Goal: Information Seeking & Learning: Learn about a topic

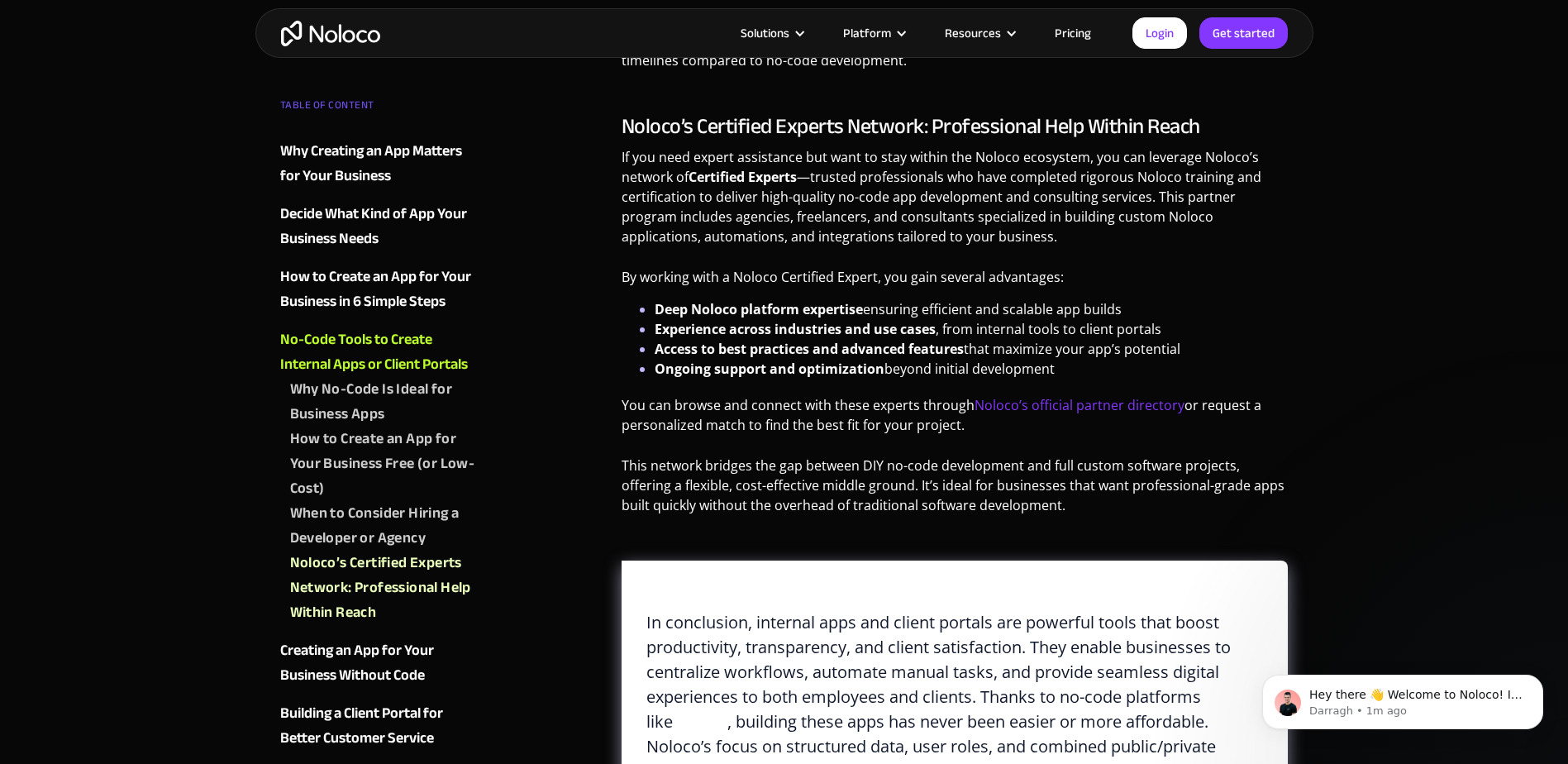
scroll to position [5538, 0]
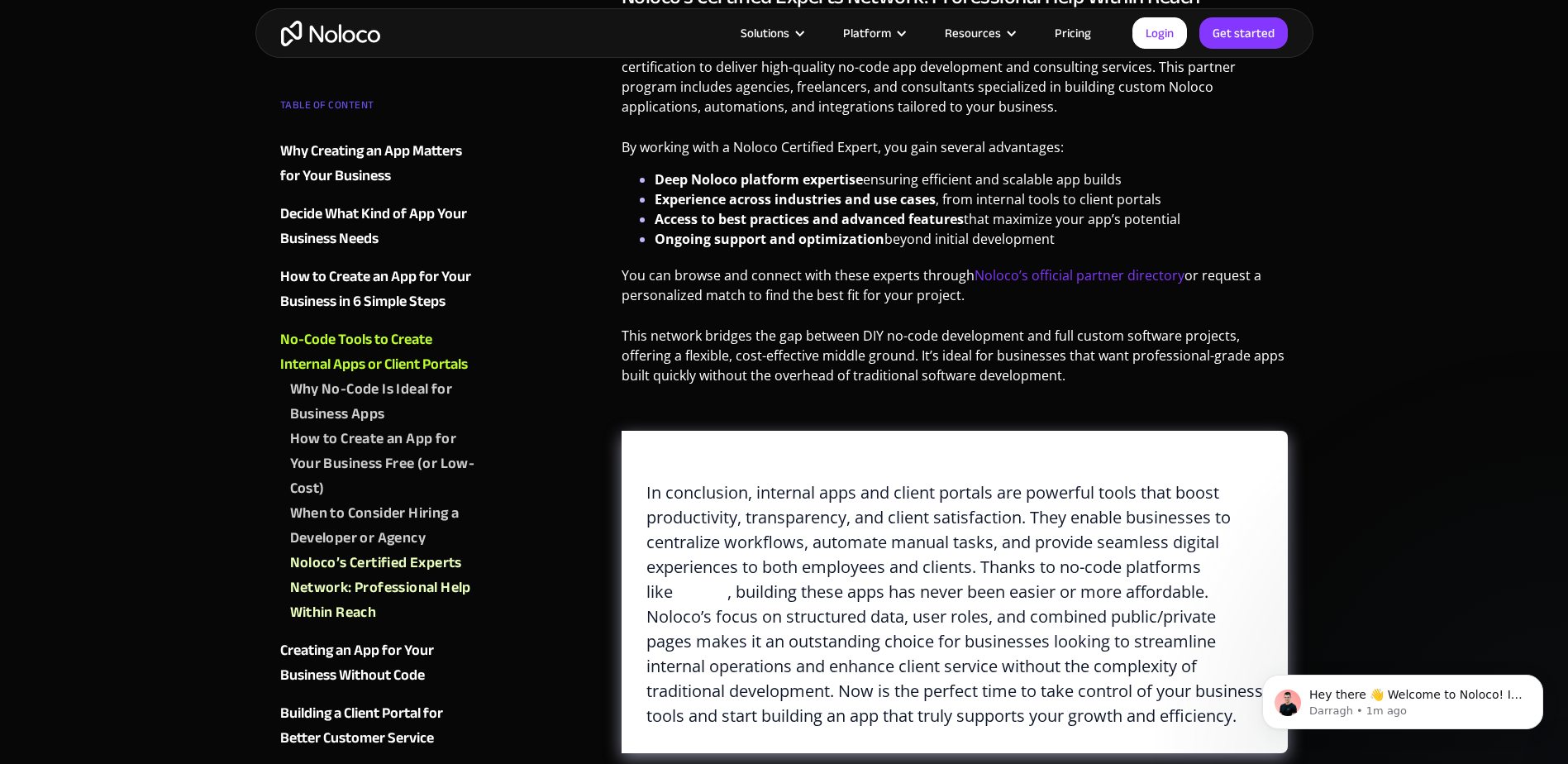
click at [399, 576] on div "Creating an App for Your Business Without Code" at bounding box center [380, 663] width 200 height 50
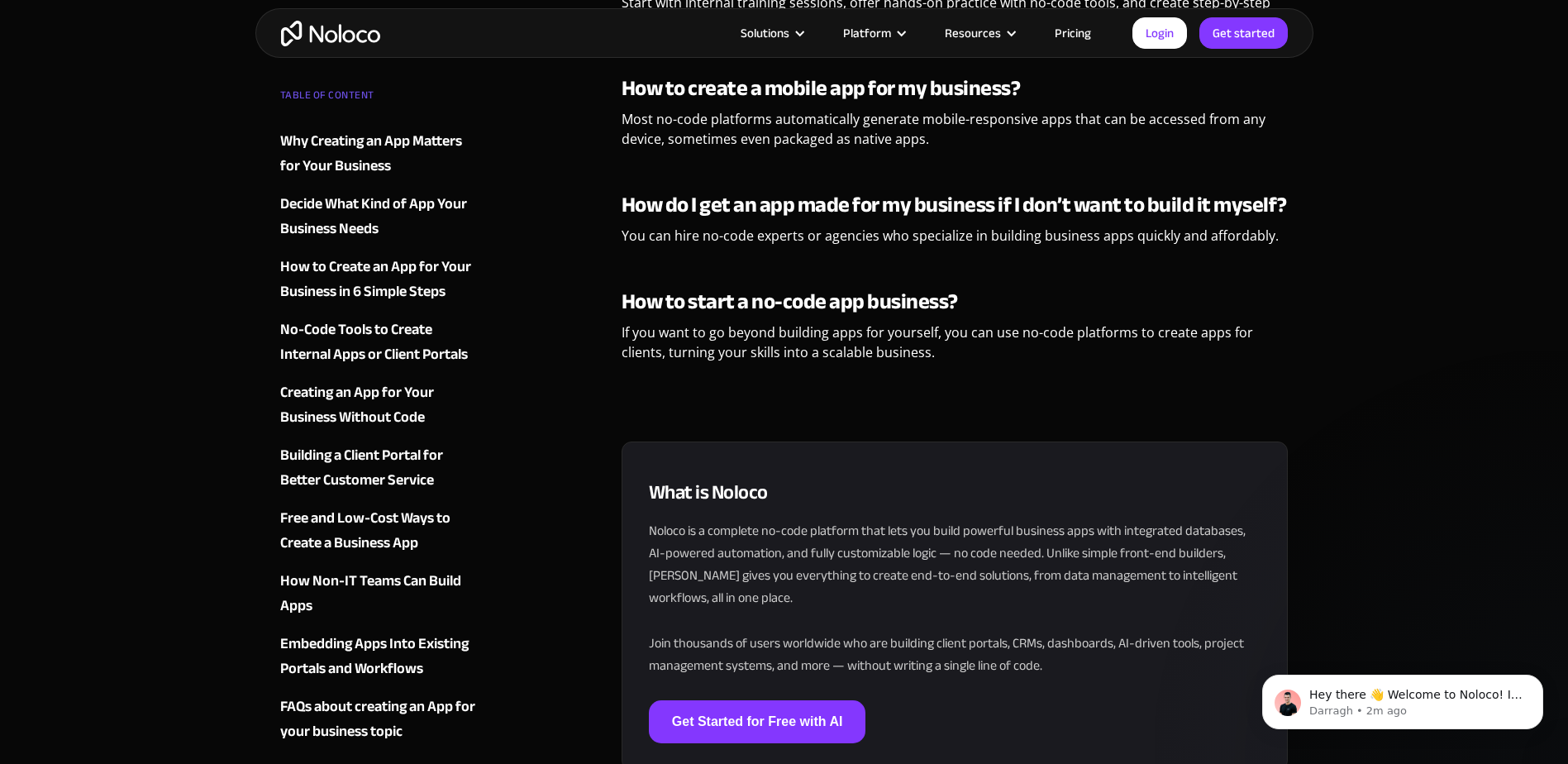
scroll to position [8503, 0]
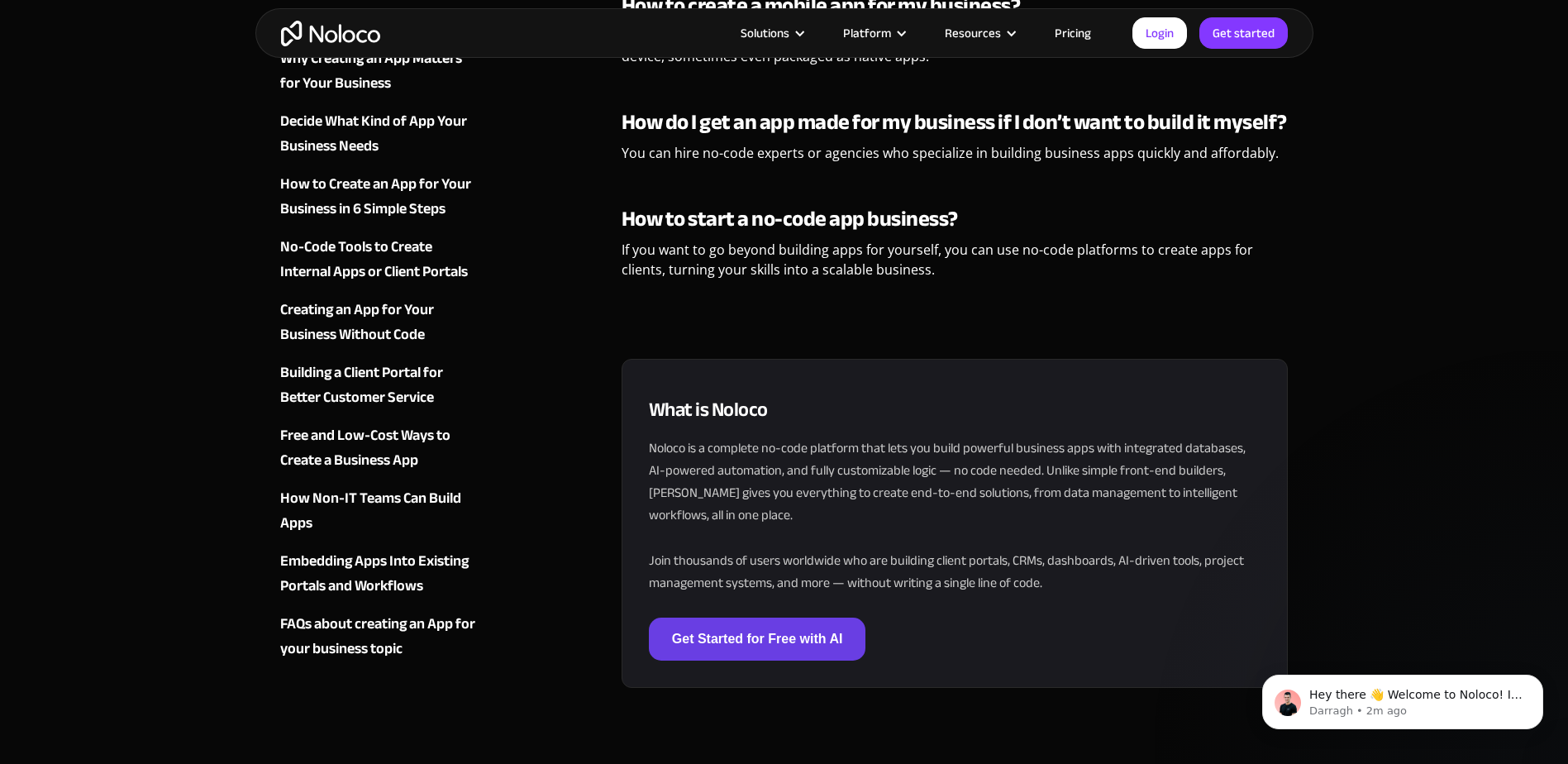
click at [695, 576] on link "Get Started for Free with AI" at bounding box center [758, 638] width 218 height 43
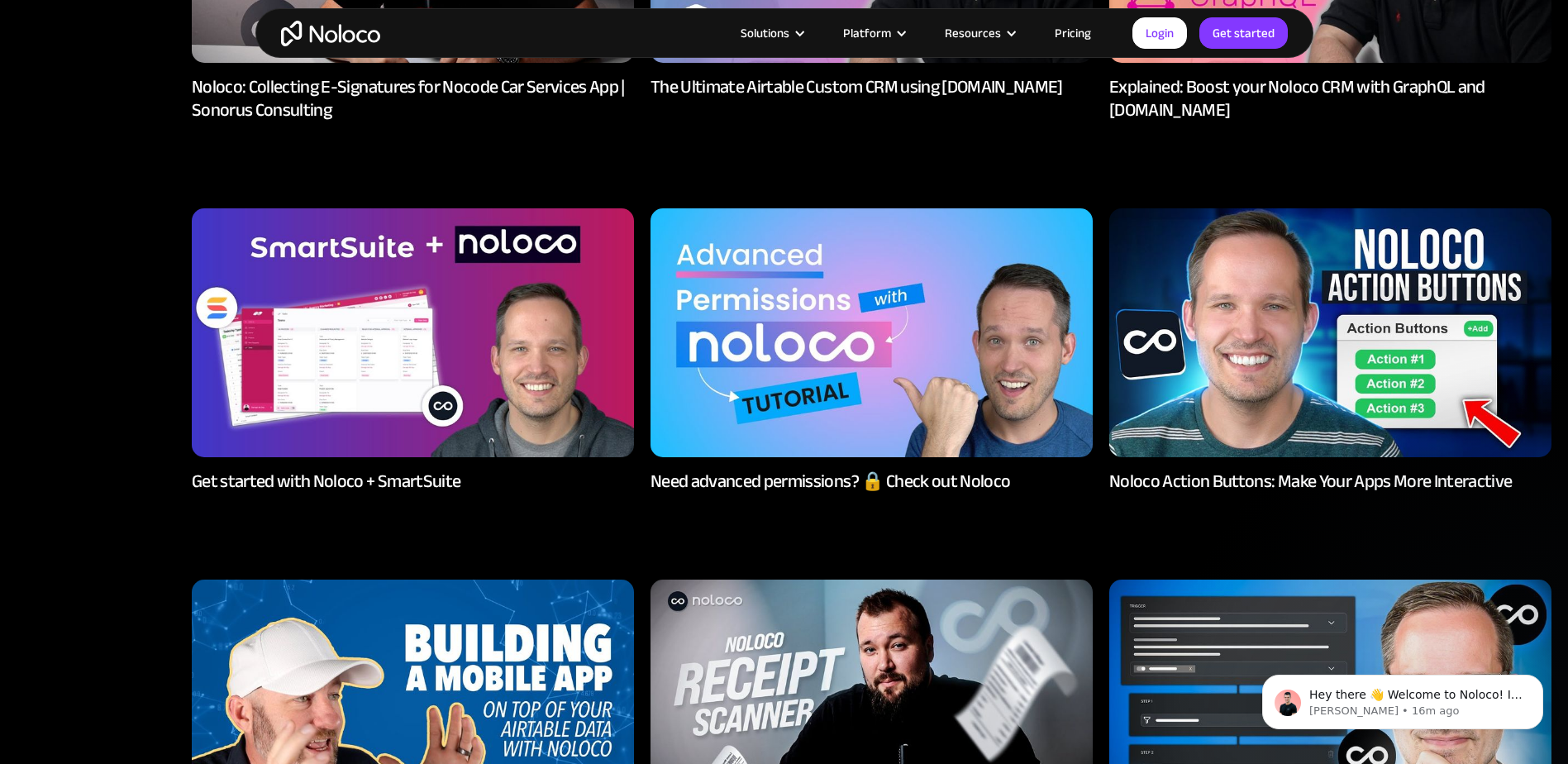
scroll to position [827, 0]
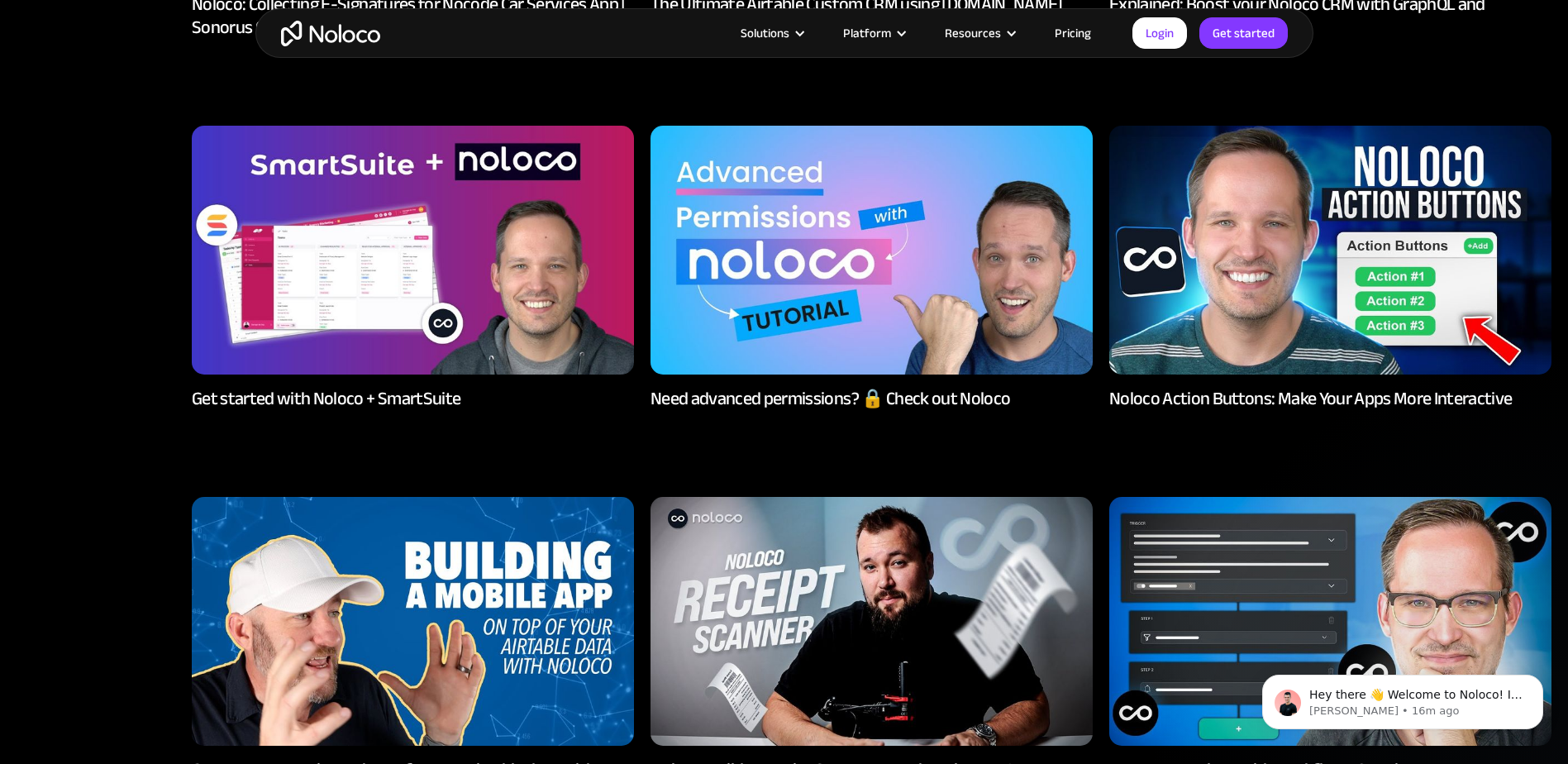
click at [1261, 335] on img at bounding box center [1330, 249] width 442 height 248
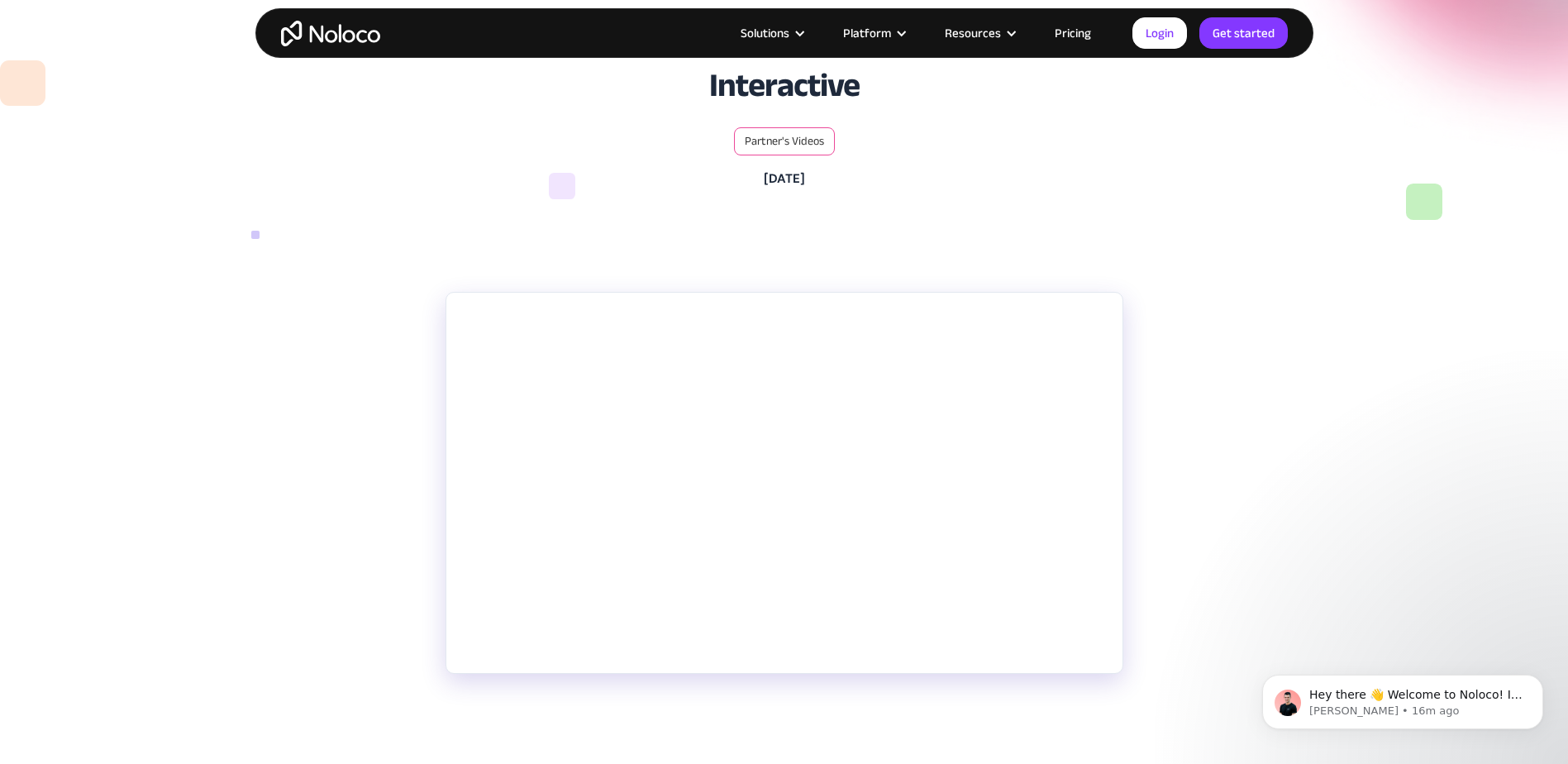
scroll to position [82, 0]
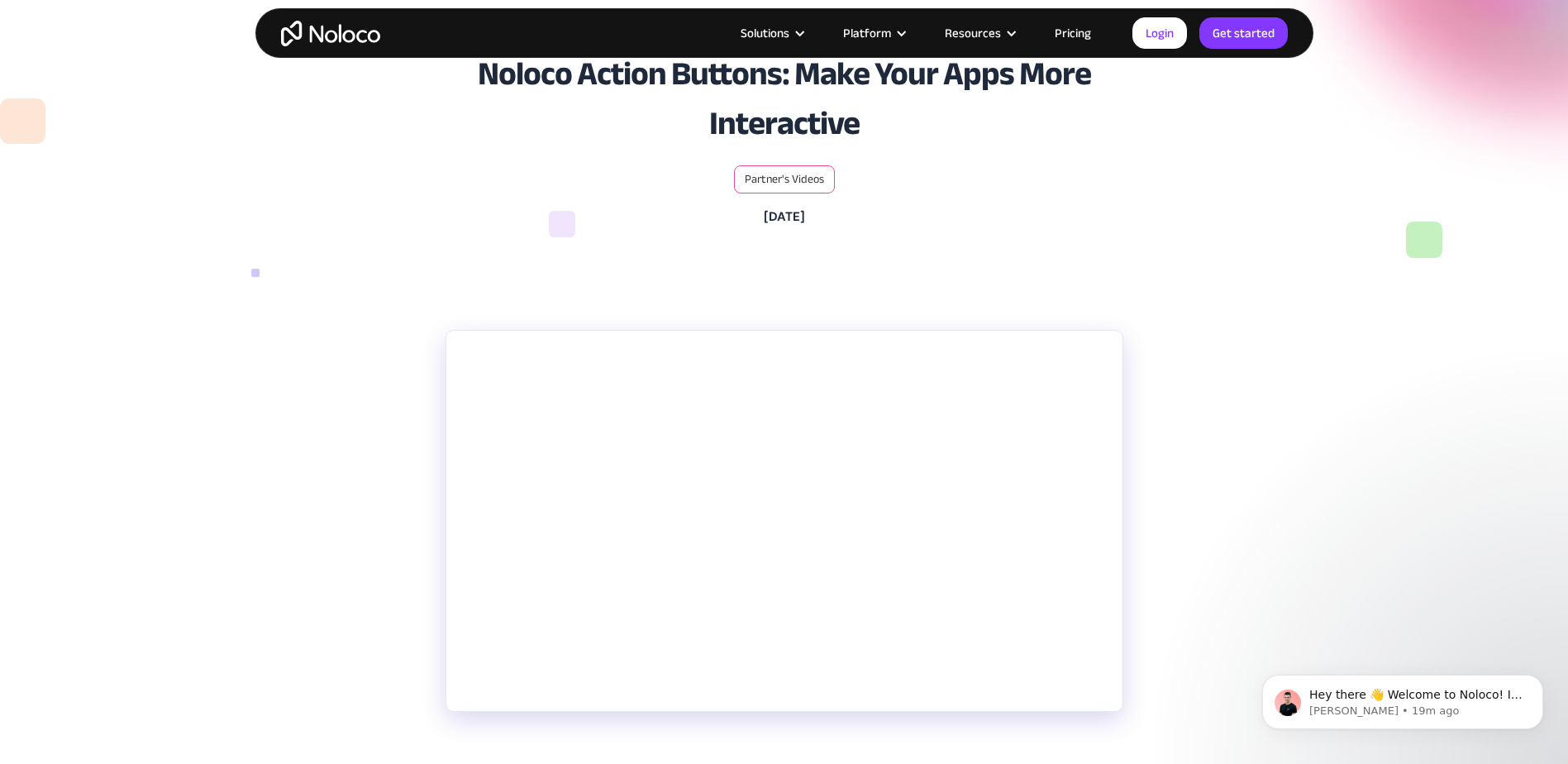
click at [832, 286] on div at bounding box center [784, 116] width 1568 height 396
